Goal: Obtain resource: Download file/media

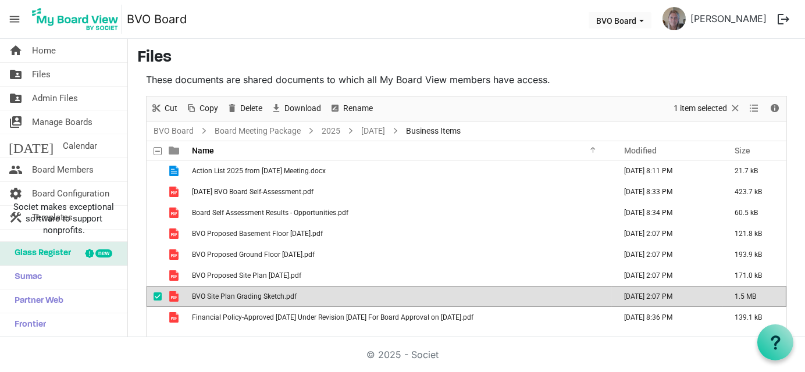
scroll to position [19, 0]
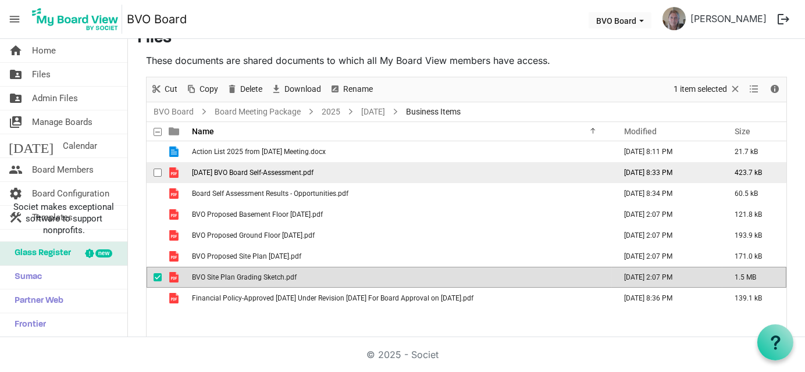
drag, startPoint x: 0, startPoint y: 0, endPoint x: 272, endPoint y: 169, distance: 319.8
click at [272, 169] on span "[DATE] BVO Board Self-Assessment.pdf" at bounding box center [253, 173] width 122 height 8
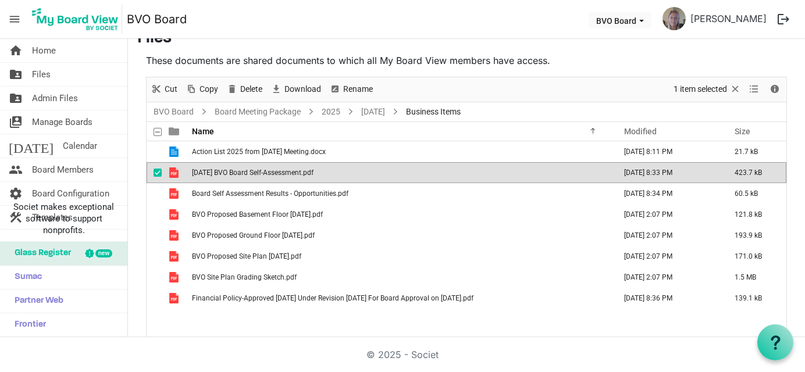
click at [272, 169] on span "[DATE] BVO Board Self-Assessment.pdf" at bounding box center [253, 173] width 122 height 8
click at [271, 169] on span "[DATE] BVO Board Self-Assessment.pdf" at bounding box center [253, 173] width 122 height 8
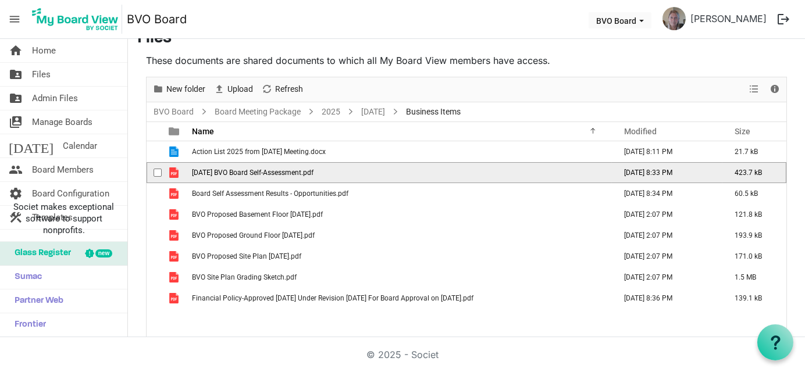
click at [269, 169] on span "[DATE] BVO Board Self-Assessment.pdf" at bounding box center [253, 173] width 122 height 8
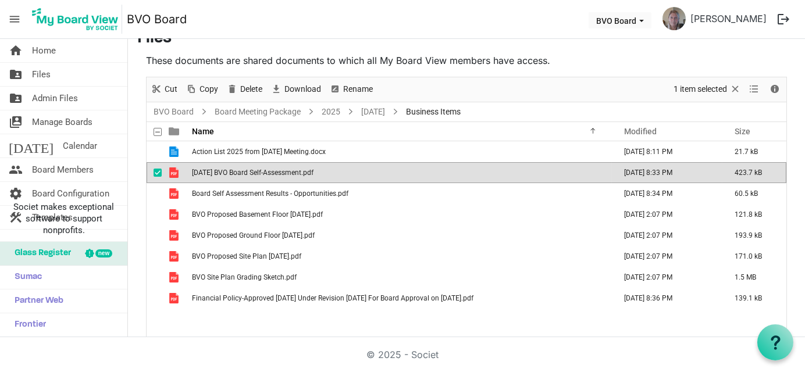
click at [301, 172] on span "[DATE] BVO Board Self-Assessment.pdf" at bounding box center [253, 173] width 122 height 8
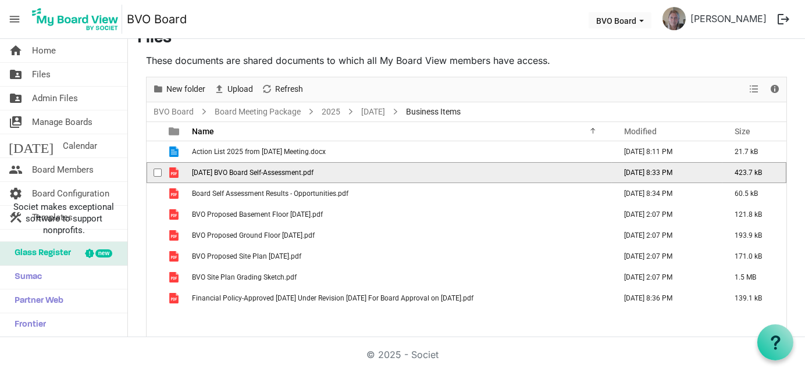
click at [297, 170] on span "[DATE] BVO Board Self-Assessment.pdf" at bounding box center [253, 173] width 122 height 8
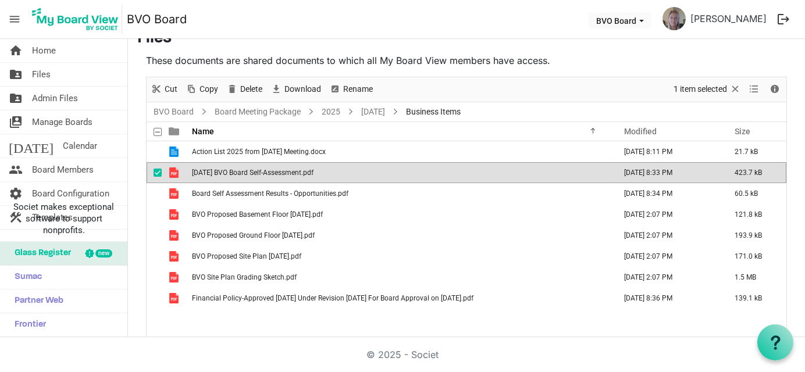
click at [297, 170] on span "[DATE] BVO Board Self-Assessment.pdf" at bounding box center [253, 173] width 122 height 8
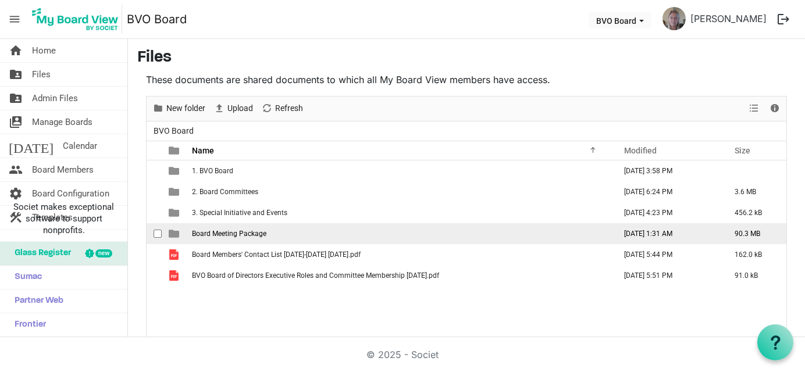
click at [203, 234] on span "Board Meeting Package" at bounding box center [229, 234] width 74 height 8
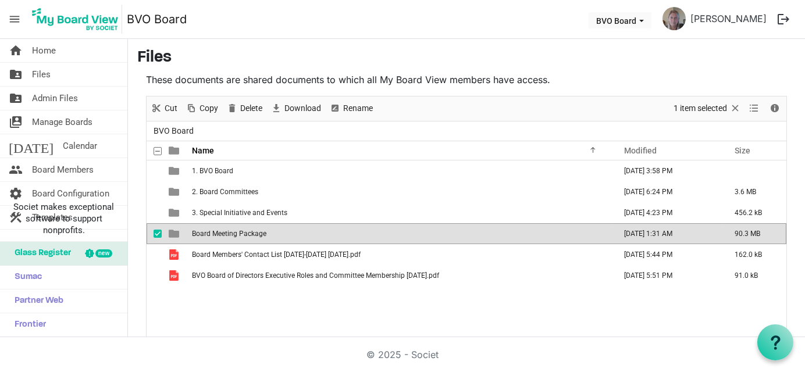
click at [203, 234] on span "Board Meeting Package" at bounding box center [229, 234] width 74 height 8
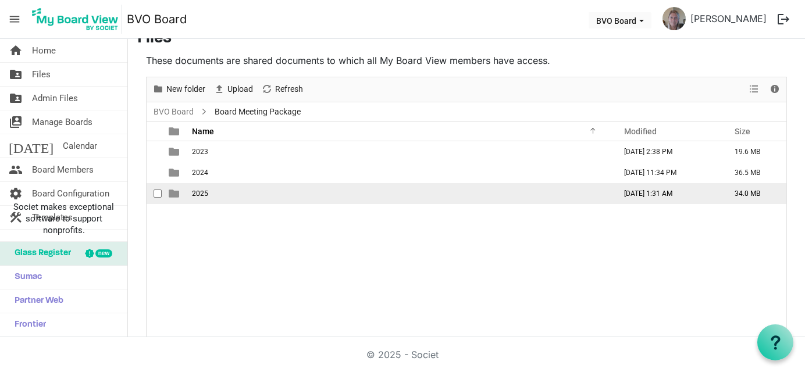
click at [198, 192] on span "2025" at bounding box center [200, 194] width 16 height 8
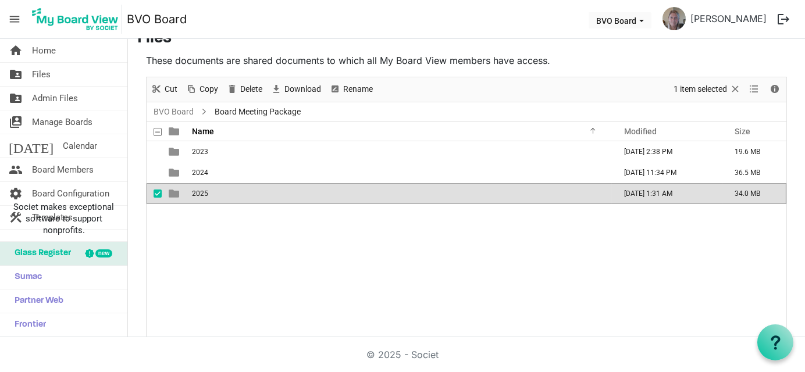
click at [198, 192] on span "2025" at bounding box center [200, 194] width 16 height 8
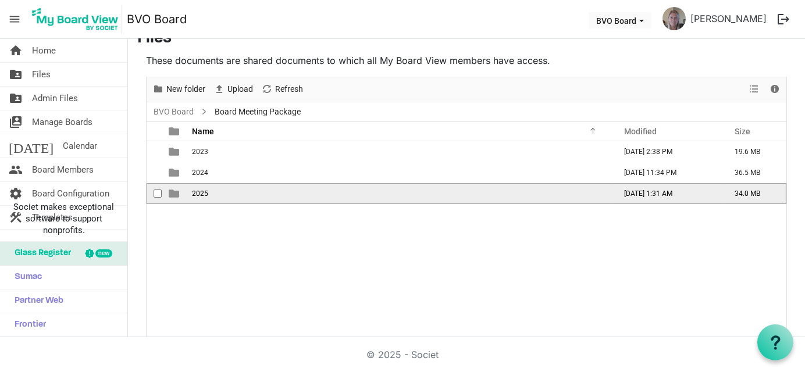
click at [196, 197] on td "2025" at bounding box center [401, 193] width 424 height 21
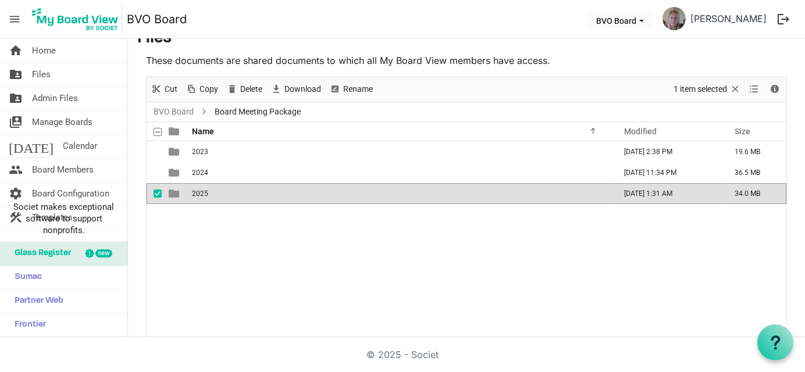
click at [196, 197] on td "2025" at bounding box center [401, 193] width 424 height 21
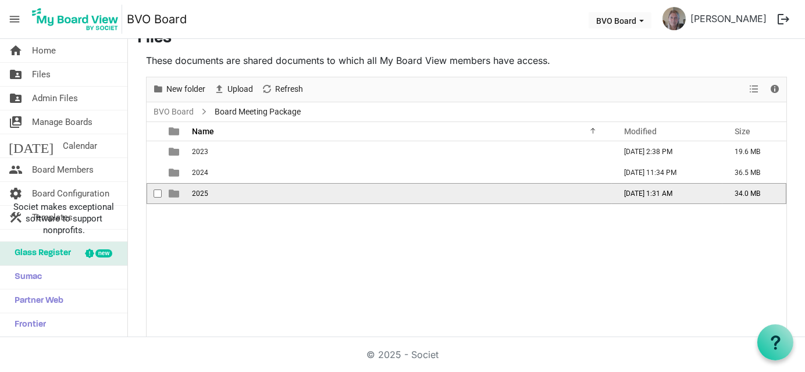
click at [204, 193] on span "2025" at bounding box center [200, 194] width 16 height 8
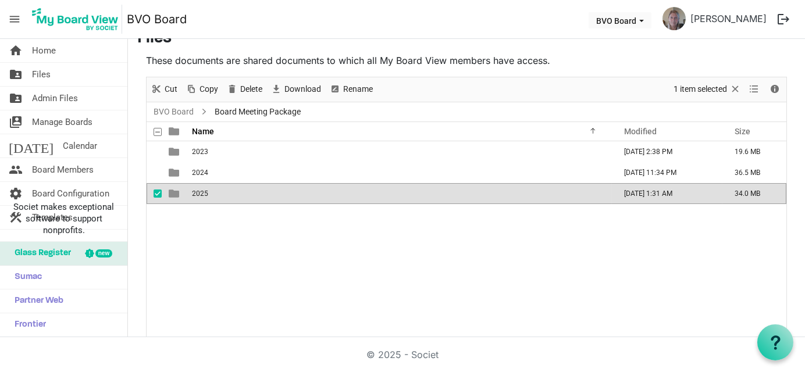
click at [204, 193] on span "2025" at bounding box center [200, 194] width 16 height 8
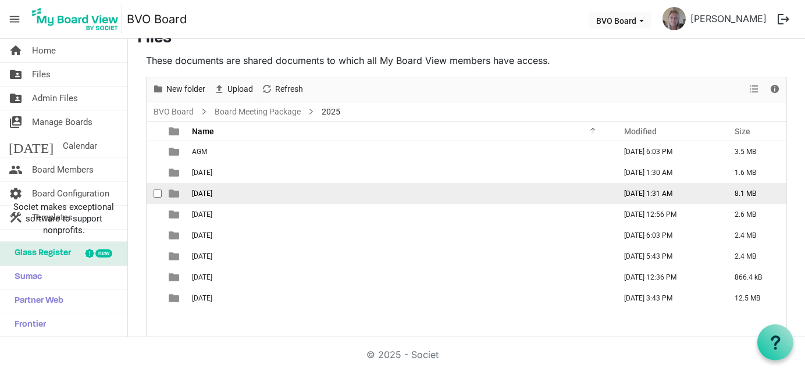
click at [202, 196] on span "[DATE]" at bounding box center [202, 194] width 20 height 8
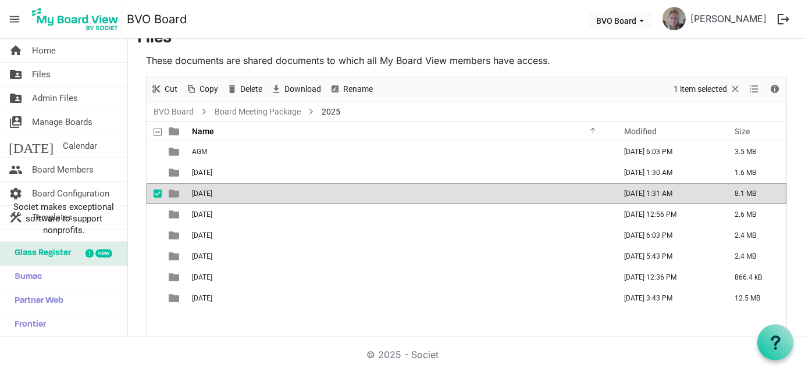
click at [202, 197] on td "[DATE]" at bounding box center [401, 193] width 424 height 21
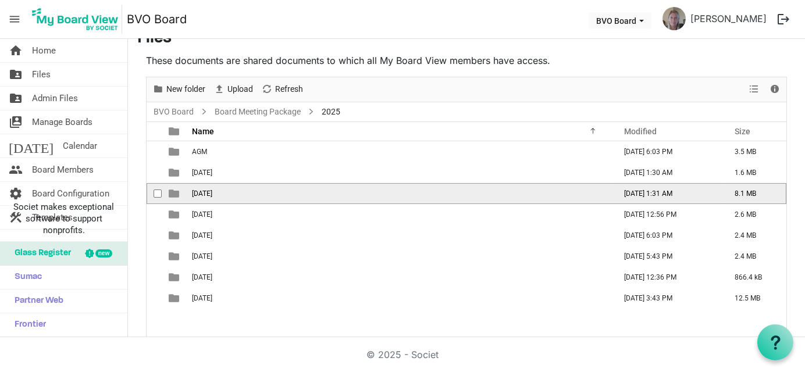
click at [267, 193] on td "[DATE]" at bounding box center [401, 193] width 424 height 21
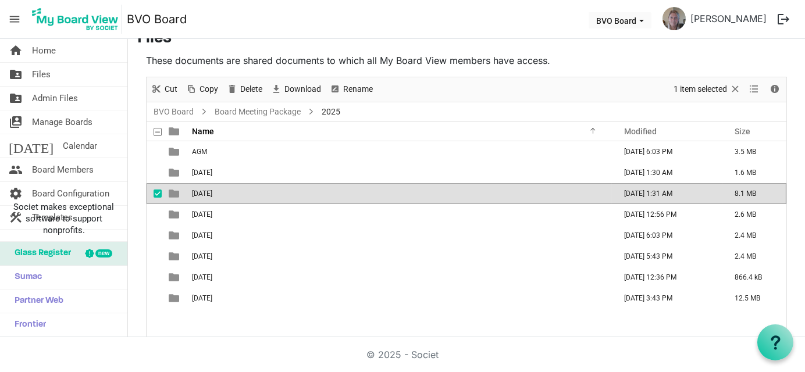
click at [267, 193] on td "[DATE]" at bounding box center [401, 193] width 424 height 21
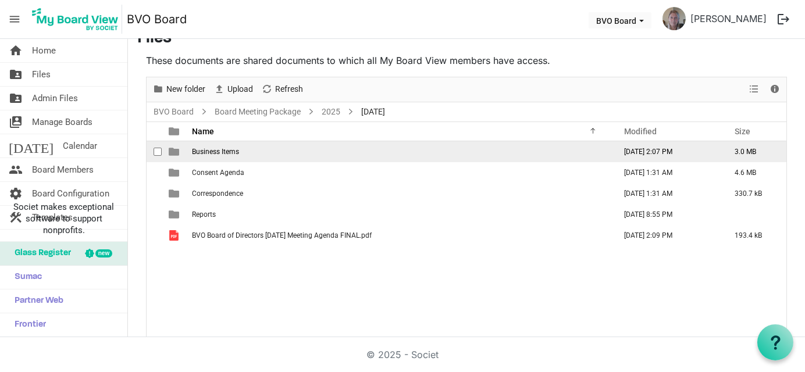
click at [230, 157] on td "Business Items" at bounding box center [401, 151] width 424 height 21
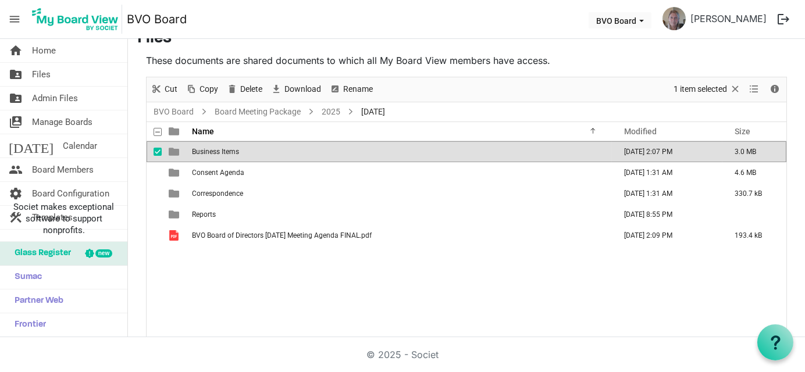
click at [229, 157] on td "Business Items" at bounding box center [401, 151] width 424 height 21
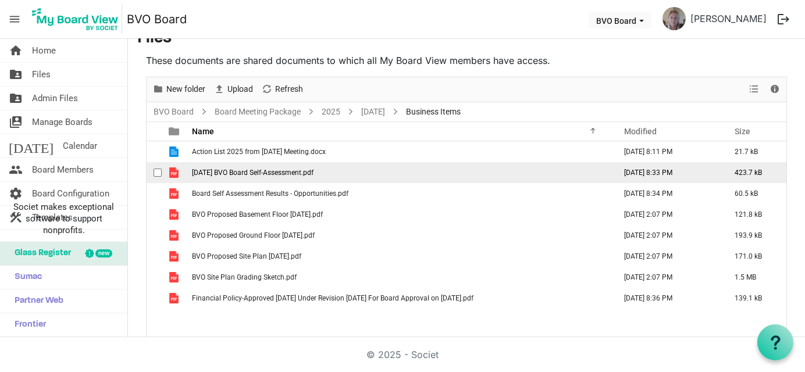
click at [296, 169] on span "[DATE] BVO Board Self-Assessment.pdf" at bounding box center [253, 173] width 122 height 8
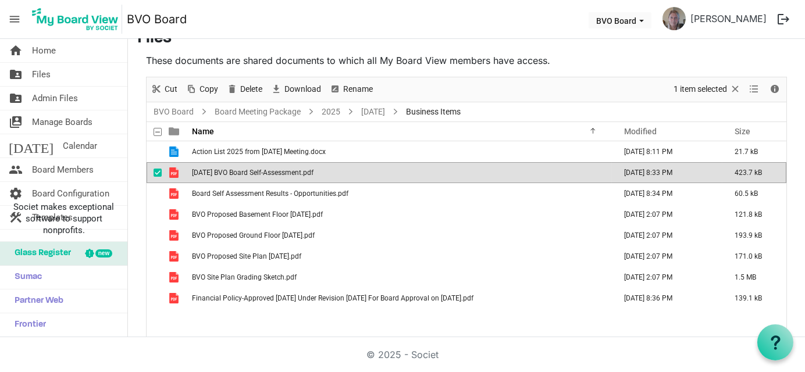
click at [296, 169] on span "[DATE] BVO Board Self-Assessment.pdf" at bounding box center [253, 173] width 122 height 8
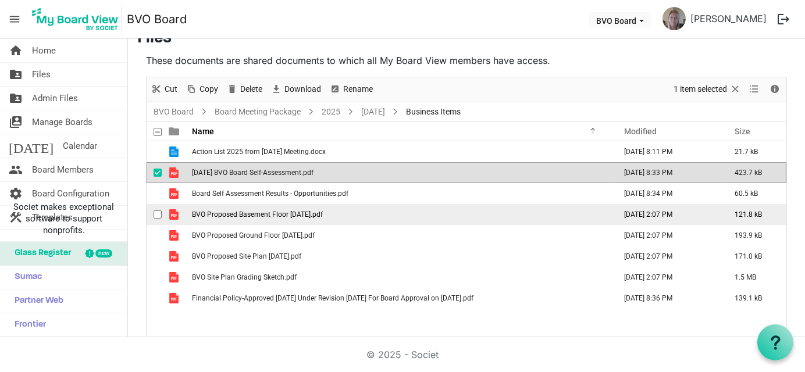
click at [287, 218] on td "BVO Proposed Basement Floor [DATE].pdf" at bounding box center [401, 214] width 424 height 21
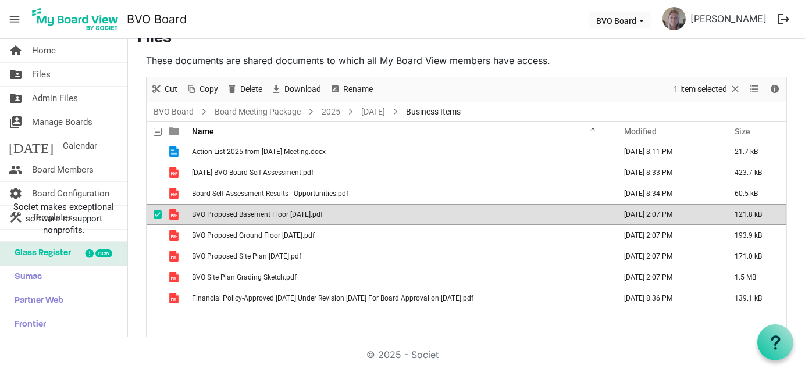
click at [287, 218] on td "BVO Proposed Basement Floor [DATE].pdf" at bounding box center [401, 214] width 424 height 21
click at [288, 215] on span "BVO Proposed Basement Floor [DATE].pdf" at bounding box center [257, 215] width 131 height 8
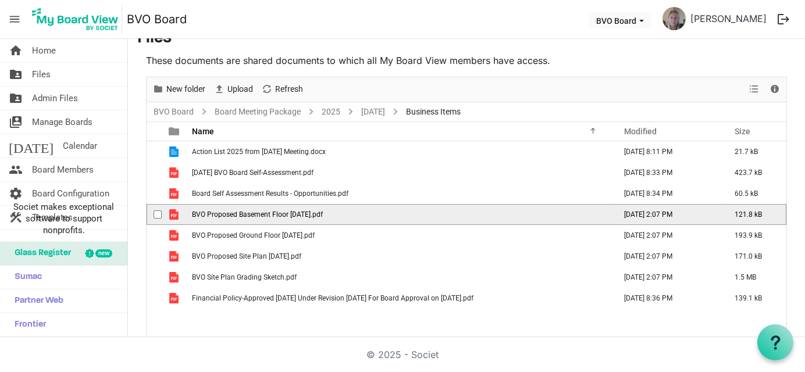
click at [288, 215] on span "BVO Proposed Basement Floor [DATE].pdf" at bounding box center [257, 215] width 131 height 8
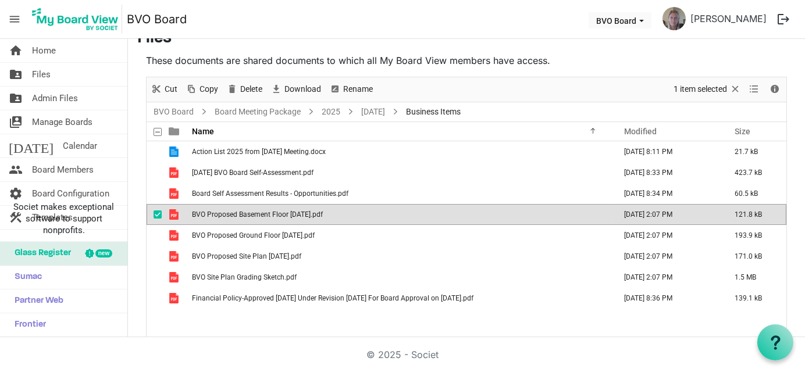
click at [287, 212] on span "BVO Proposed Basement Floor [DATE].pdf" at bounding box center [257, 215] width 131 height 8
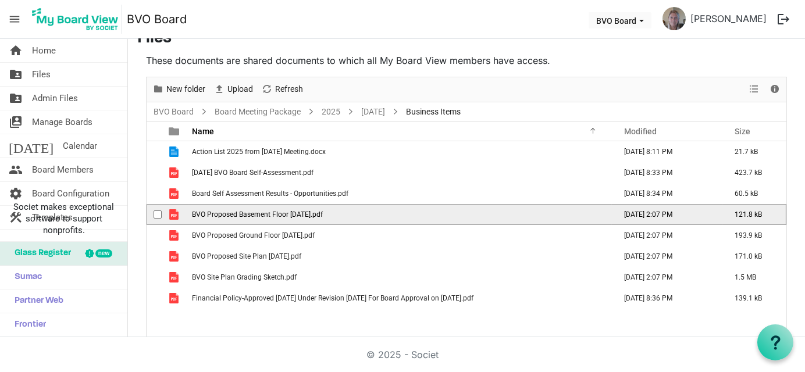
click at [287, 212] on span "BVO Proposed Basement Floor [DATE].pdf" at bounding box center [257, 215] width 131 height 8
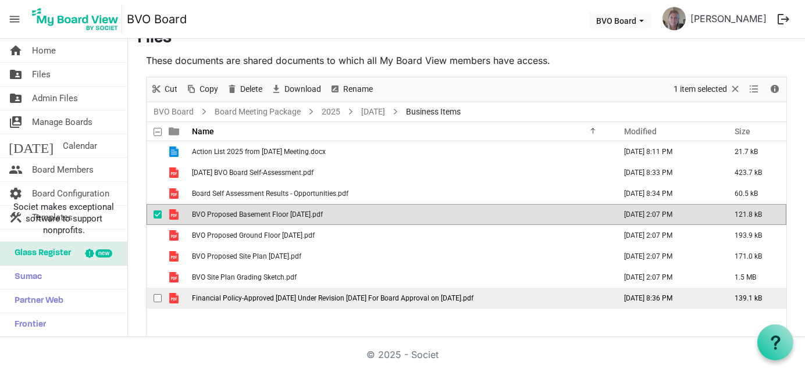
click at [294, 300] on span "Financial Policy-Approved [DATE] Under Revision [DATE] For Board Approval on [D…" at bounding box center [333, 298] width 282 height 8
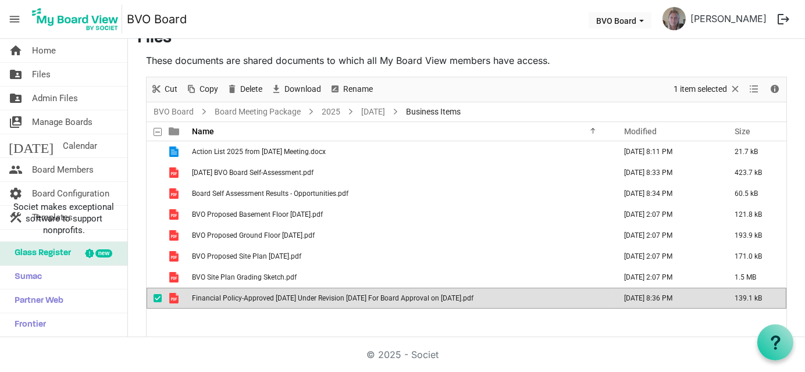
click at [294, 300] on span "Financial Policy-Approved [DATE] Under Revision [DATE] For Board Approval on [D…" at bounding box center [333, 298] width 282 height 8
click at [474, 297] on span "Financial Policy-Approved [DATE] Under Revision [DATE] For Board Approval on [D…" at bounding box center [333, 298] width 282 height 8
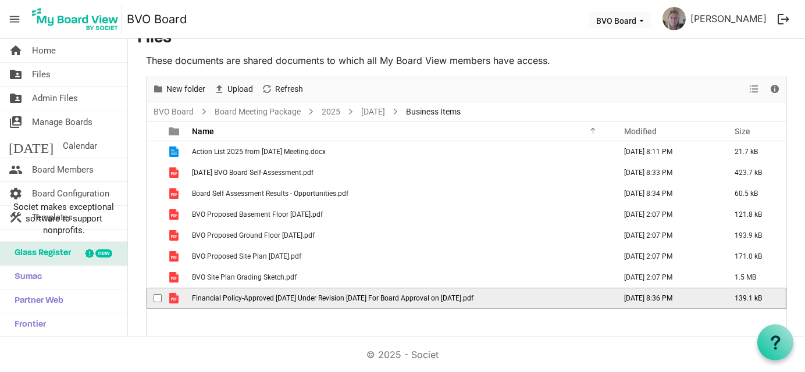
click at [474, 297] on span "Financial Policy-Approved [DATE] Under Revision [DATE] For Board Approval on [D…" at bounding box center [333, 298] width 282 height 8
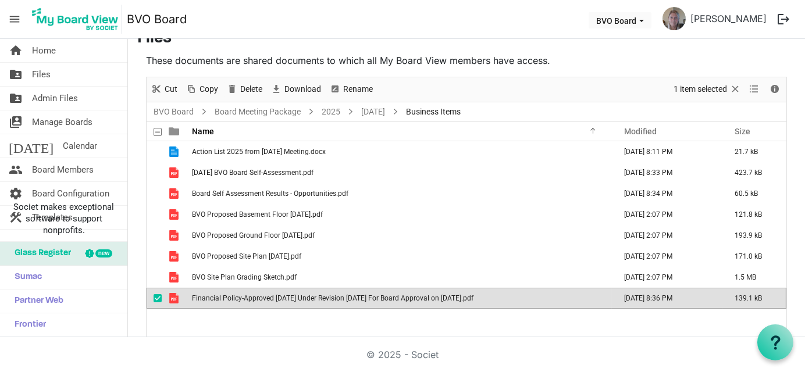
click at [474, 298] on span "Financial Policy-Approved [DATE] Under Revision [DATE] For Board Approval on [D…" at bounding box center [333, 298] width 282 height 8
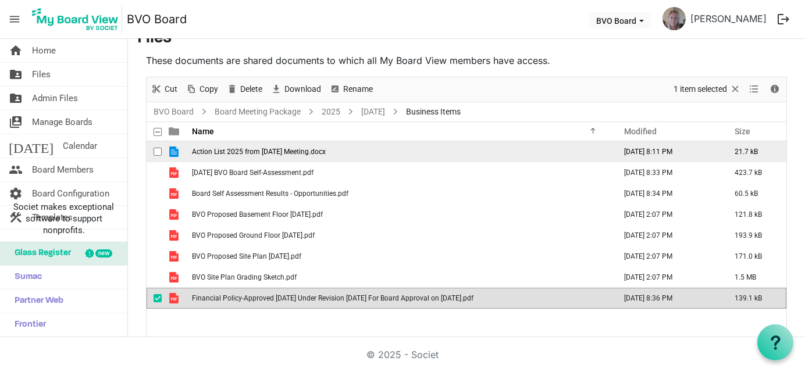
click at [247, 151] on span "Action List 2025 from [DATE] Meeting.docx" at bounding box center [259, 152] width 134 height 8
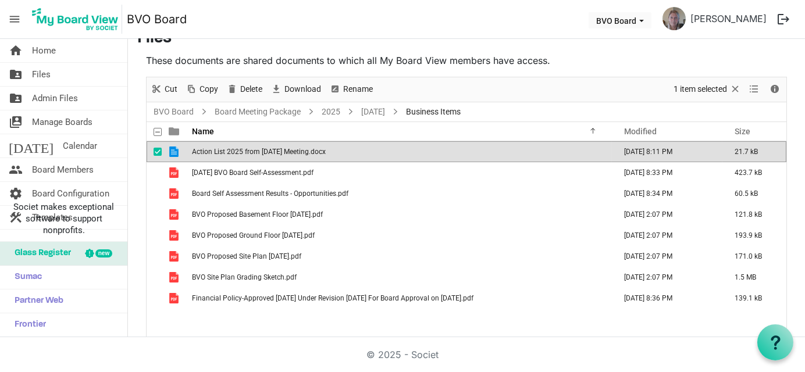
click at [247, 151] on span "Action List 2025 from [DATE] Meeting.docx" at bounding box center [259, 152] width 134 height 8
